Goal: Task Accomplishment & Management: Manage account settings

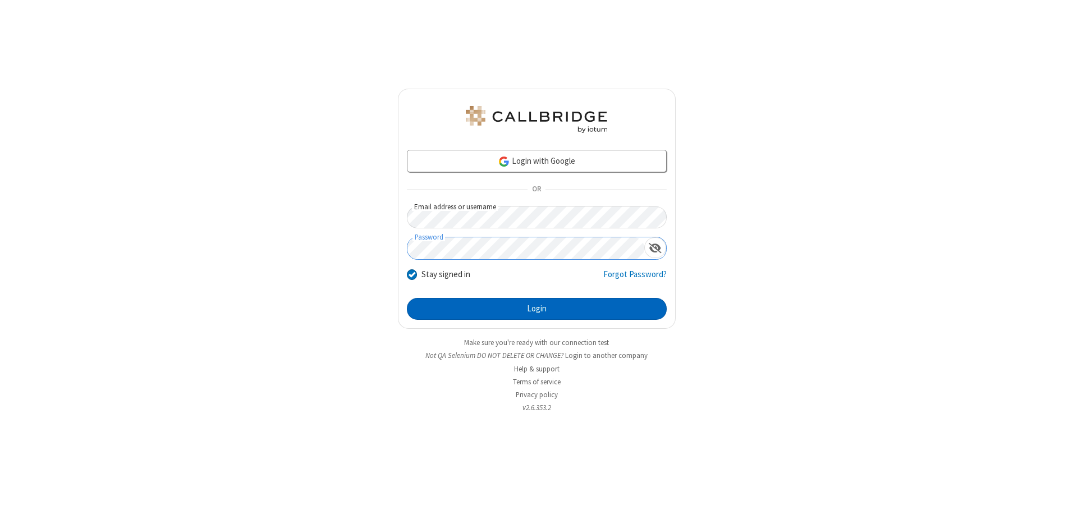
click at [536, 309] on button "Login" at bounding box center [537, 309] width 260 height 22
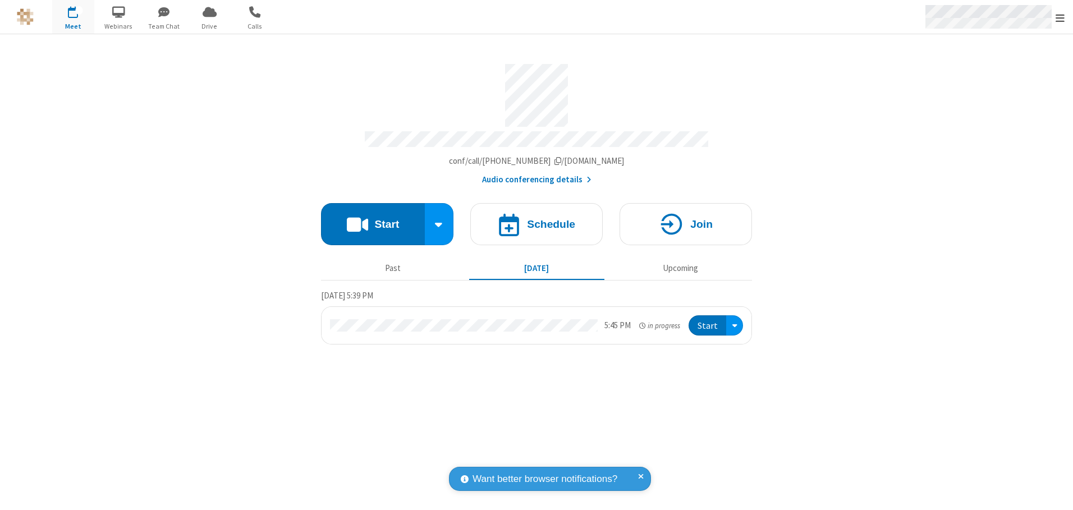
click at [1060, 17] on span "Open menu" at bounding box center [1059, 17] width 9 height 11
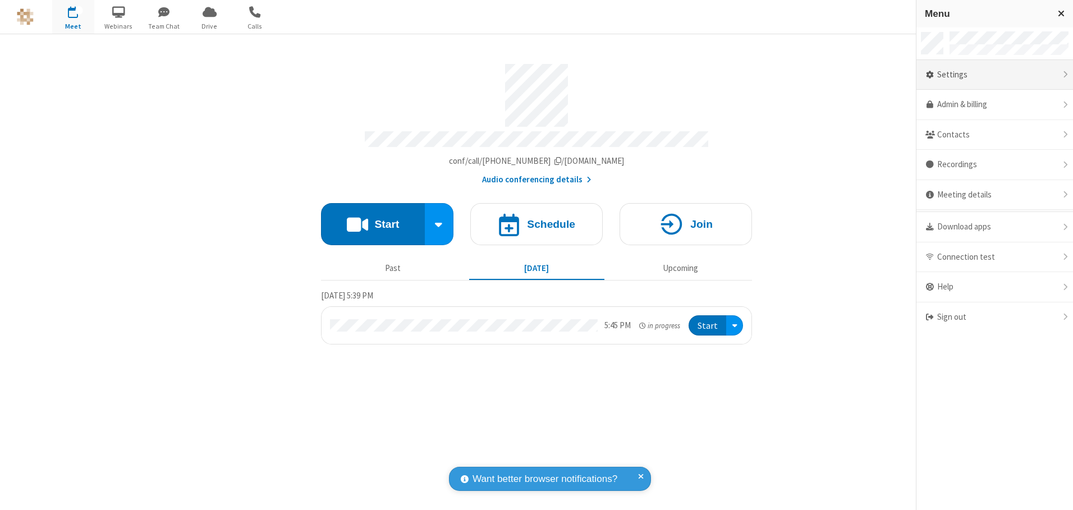
click at [994, 75] on div "Settings" at bounding box center [994, 75] width 157 height 30
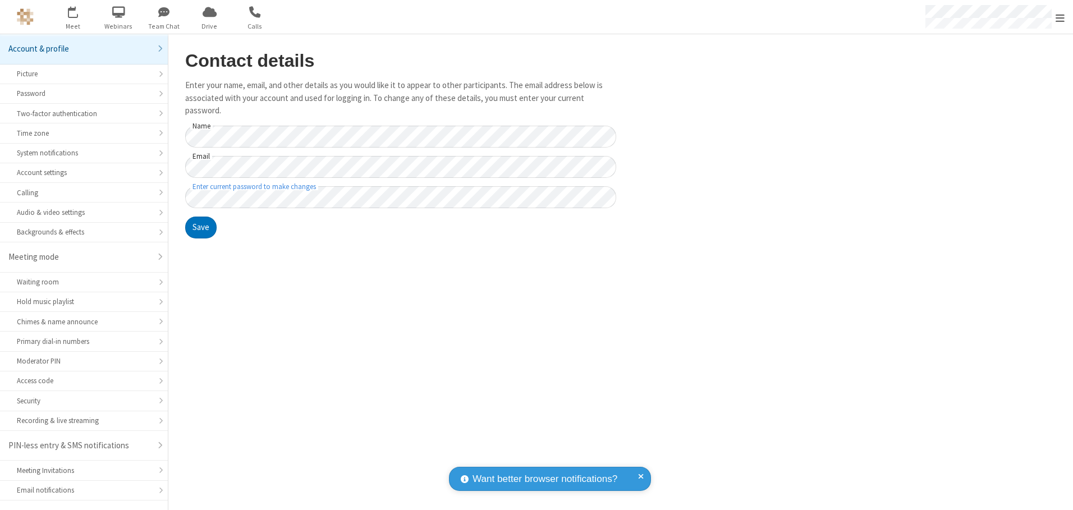
scroll to position [20, 0]
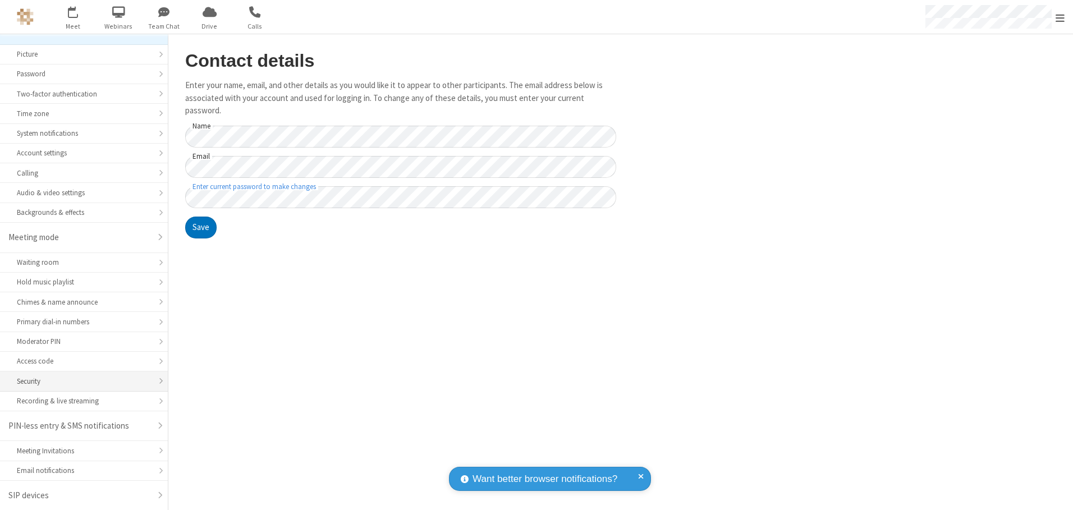
click at [80, 381] on div "Security" at bounding box center [84, 381] width 134 height 11
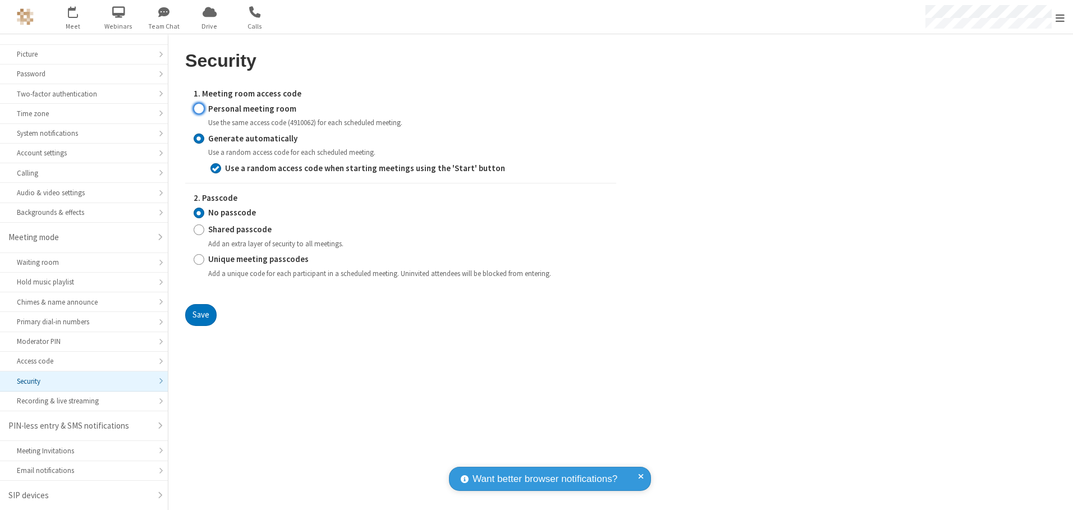
click at [199, 108] on input "Personal meeting room" at bounding box center [199, 109] width 11 height 12
radio input "true"
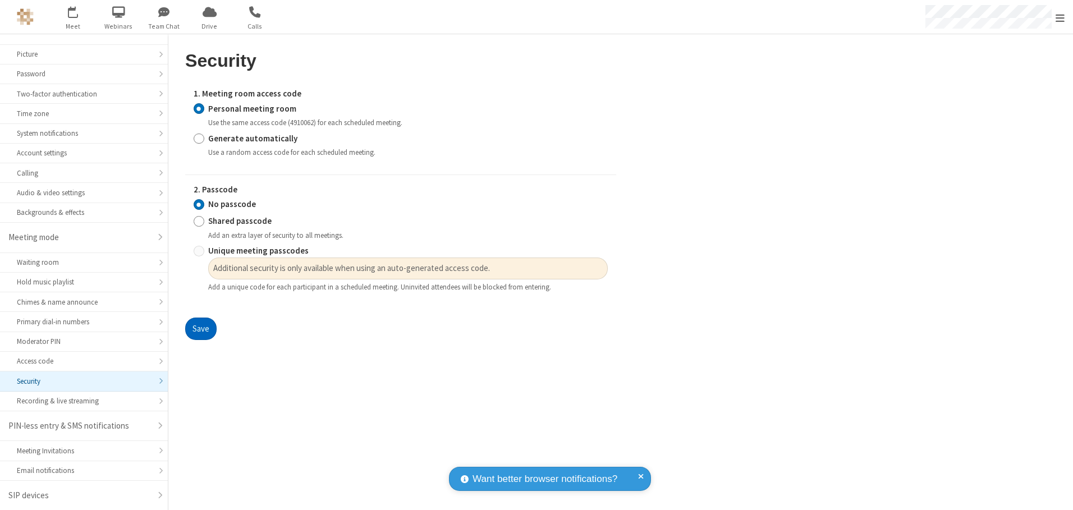
click at [200, 329] on button "Save" at bounding box center [200, 329] width 31 height 22
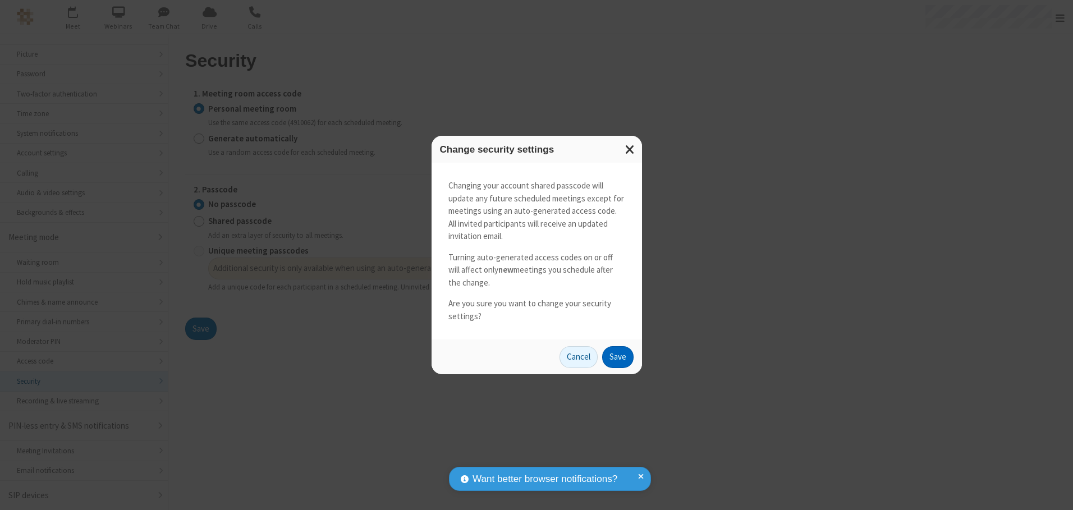
click at [617, 357] on button "Save" at bounding box center [617, 357] width 31 height 22
